Goal: Task Accomplishment & Management: Complete application form

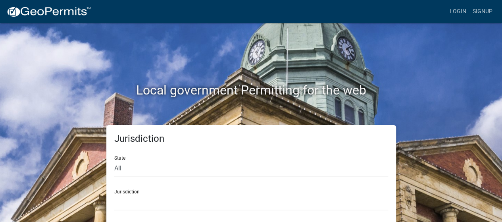
scroll to position [3, 0]
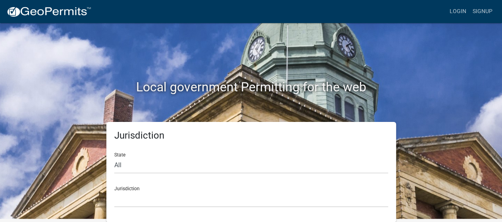
click at [75, 152] on div "Jurisdiction State All [US_STATE] [US_STATE] [US_STATE] [US_STATE] [US_STATE] […" at bounding box center [251, 172] width 452 height 100
click at [119, 163] on select "All [US_STATE] [US_STATE] [US_STATE] [US_STATE] [US_STATE] [US_STATE] [US_STATE…" at bounding box center [251, 165] width 274 height 16
select select "[US_STATE]"
click at [114, 157] on select "All [US_STATE] [US_STATE] [US_STATE] [US_STATE] [US_STATE] [US_STATE] [US_STATE…" at bounding box center [251, 165] width 274 height 16
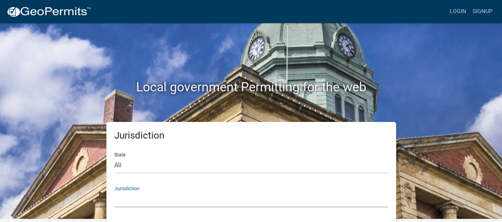
click at [138, 191] on select "City of [GEOGRAPHIC_DATA], [US_STATE] City of [GEOGRAPHIC_DATA], [US_STATE] Cit…" at bounding box center [251, 199] width 274 height 16
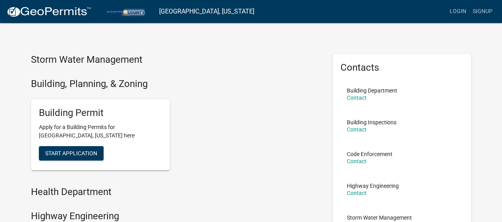
click at [138, 130] on p "Apply for a Building Permits for [GEOGRAPHIC_DATA], [US_STATE] here" at bounding box center [100, 131] width 123 height 17
